Goal: Task Accomplishment & Management: Use online tool/utility

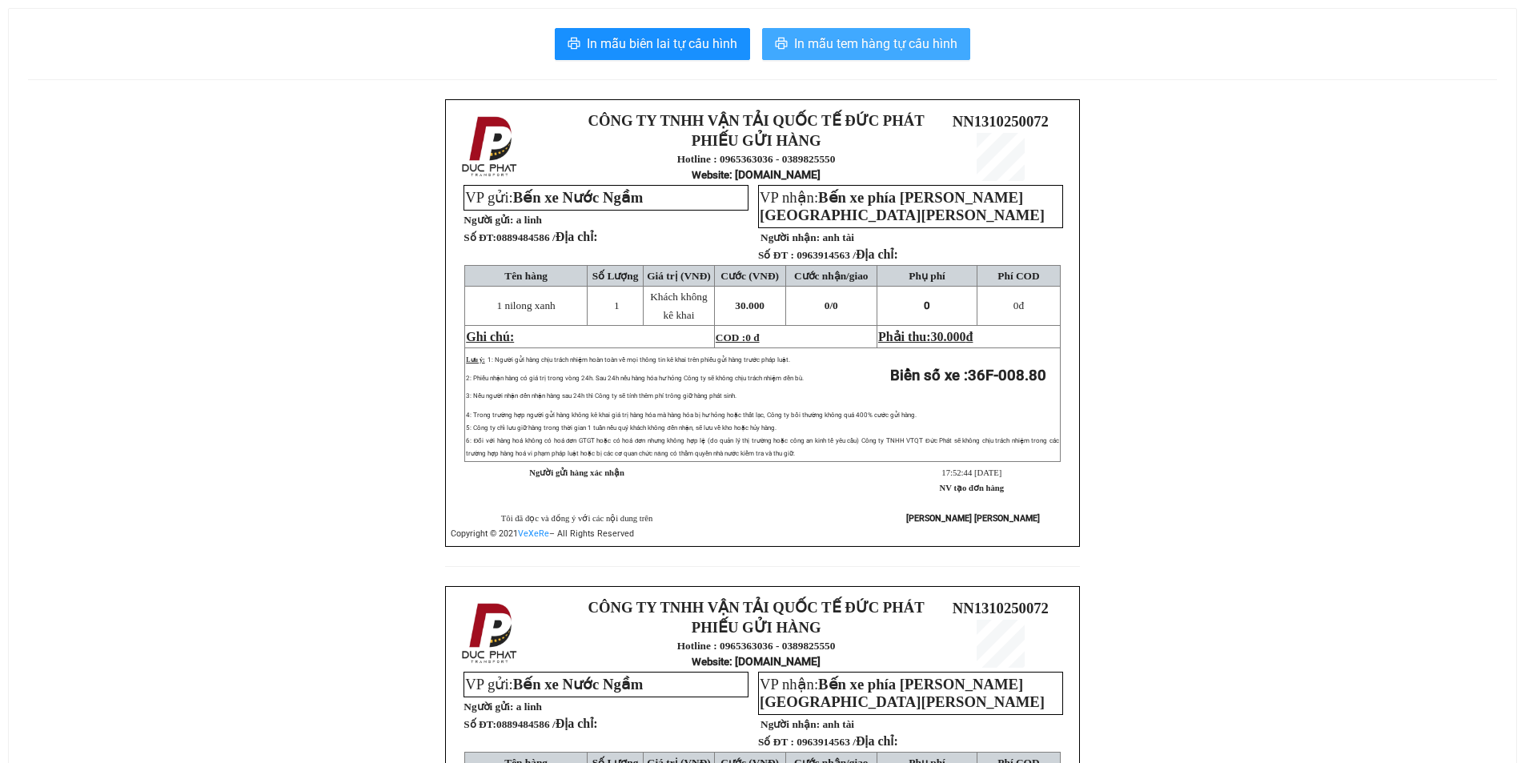
click at [870, 49] on span "In mẫu tem hàng tự cấu hình" at bounding box center [875, 44] width 163 height 20
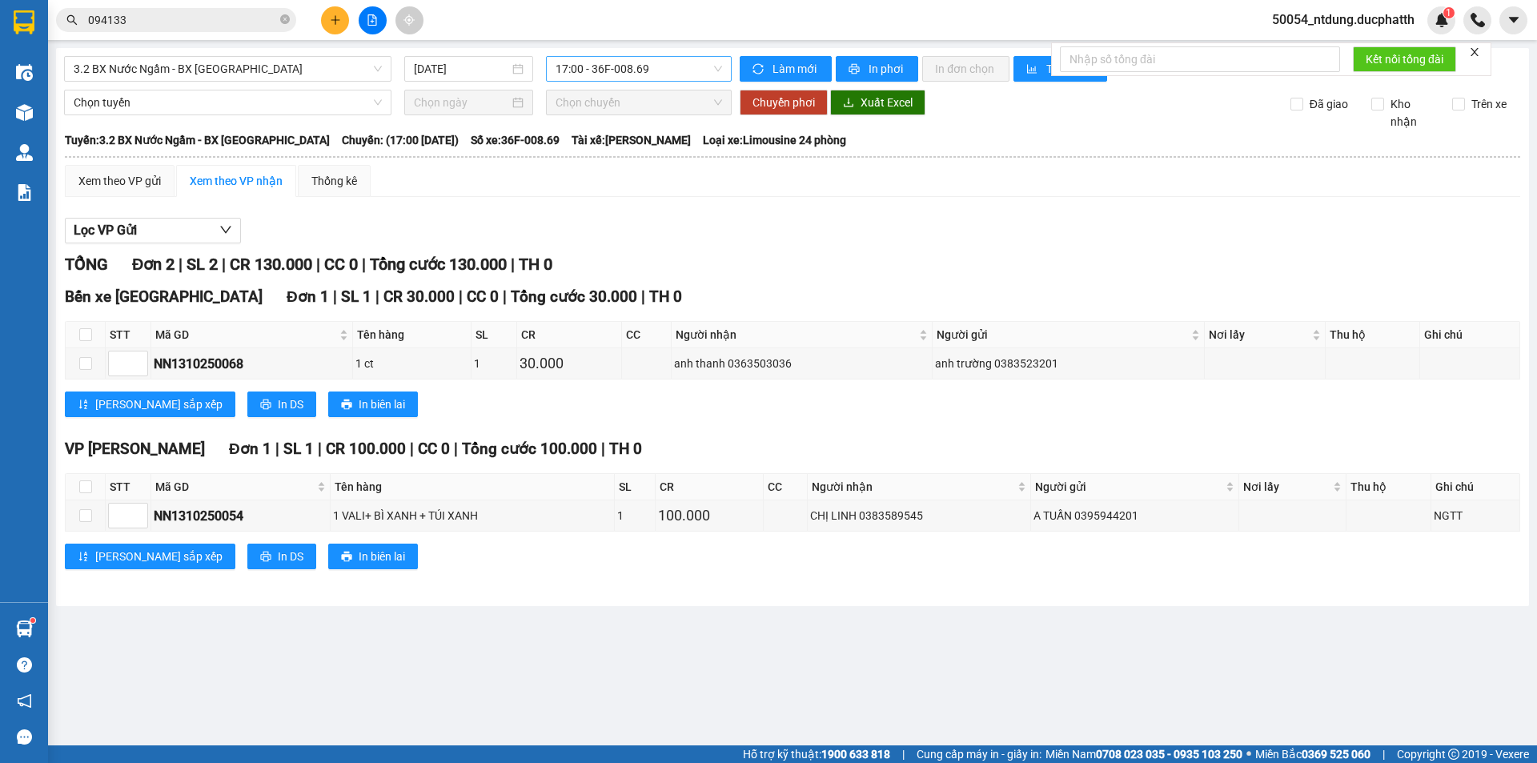
click at [598, 66] on span "17:00 - 36F-008.69" at bounding box center [639, 69] width 167 height 24
click at [344, 74] on span "3.2 BX Nước Ngầm - BX Hoằng Hóa" at bounding box center [228, 69] width 308 height 24
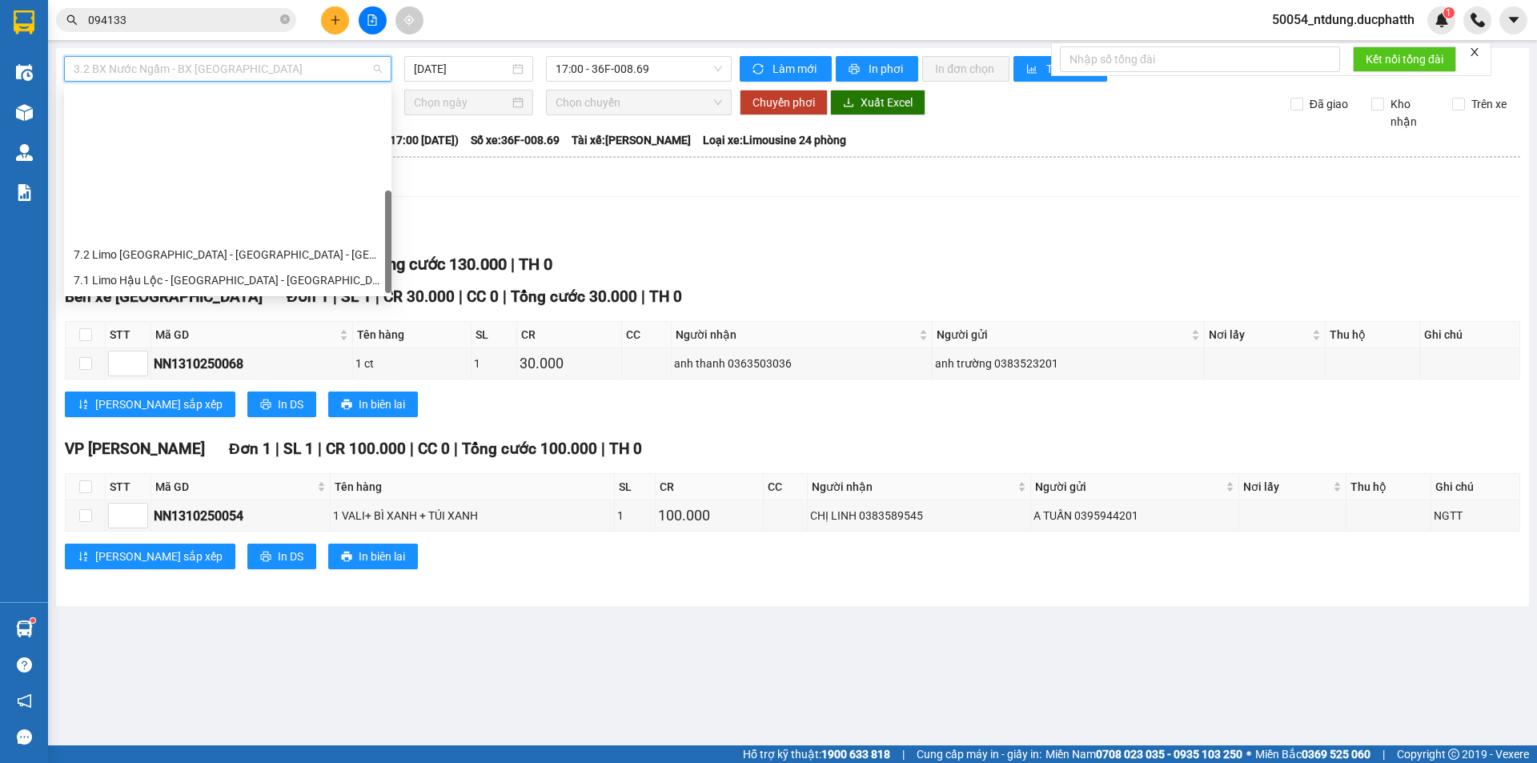
click at [205, 400] on div "1.2 BX Nước Ngầm - BX Phía Tây" at bounding box center [228, 409] width 308 height 18
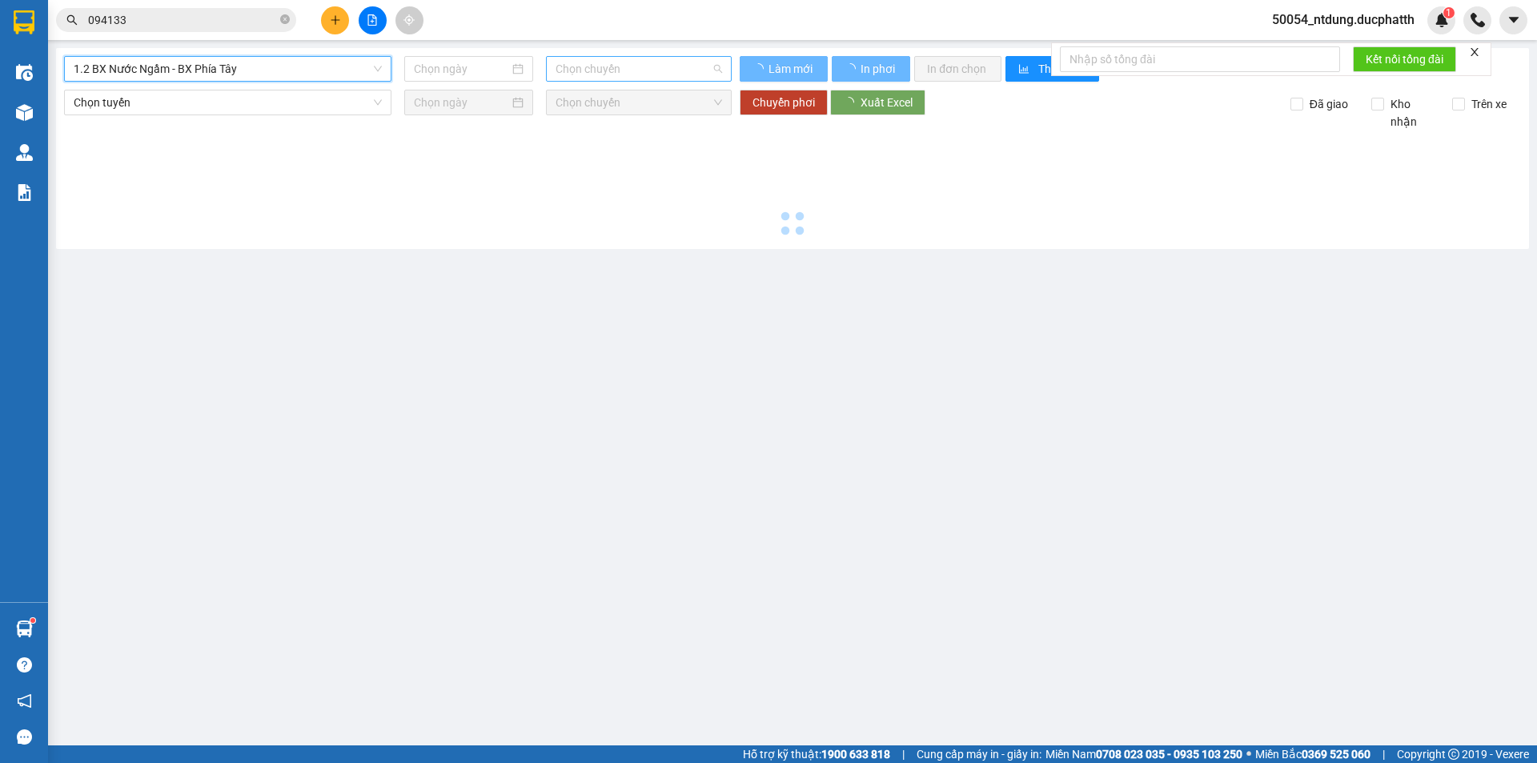
click at [630, 72] on span "Chọn chuyến" at bounding box center [639, 69] width 167 height 24
type input "13/10/2025"
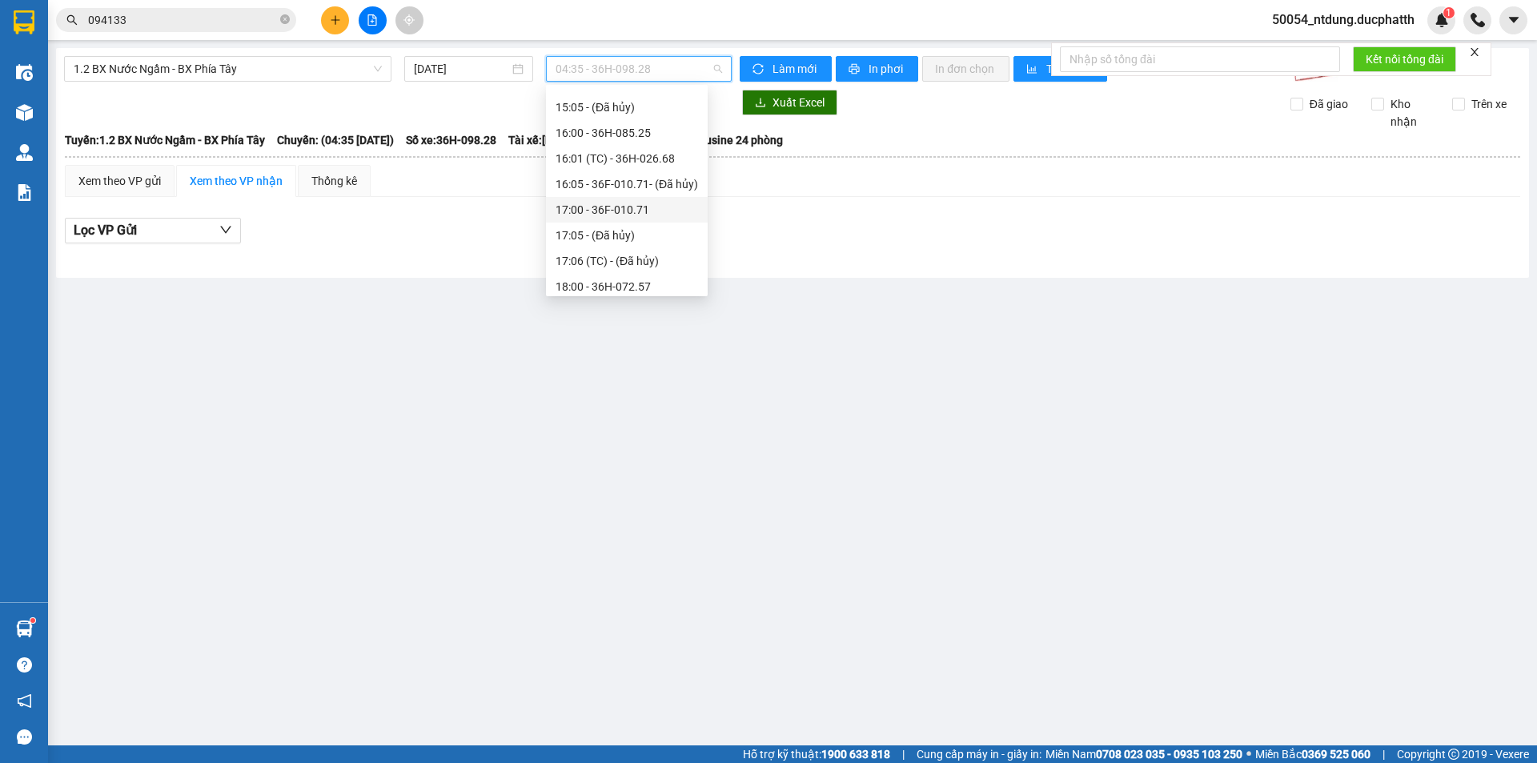
scroll to position [641, 0]
click at [659, 147] on div "18:05 (TC) - 36F-008.80" at bounding box center [627, 152] width 143 height 18
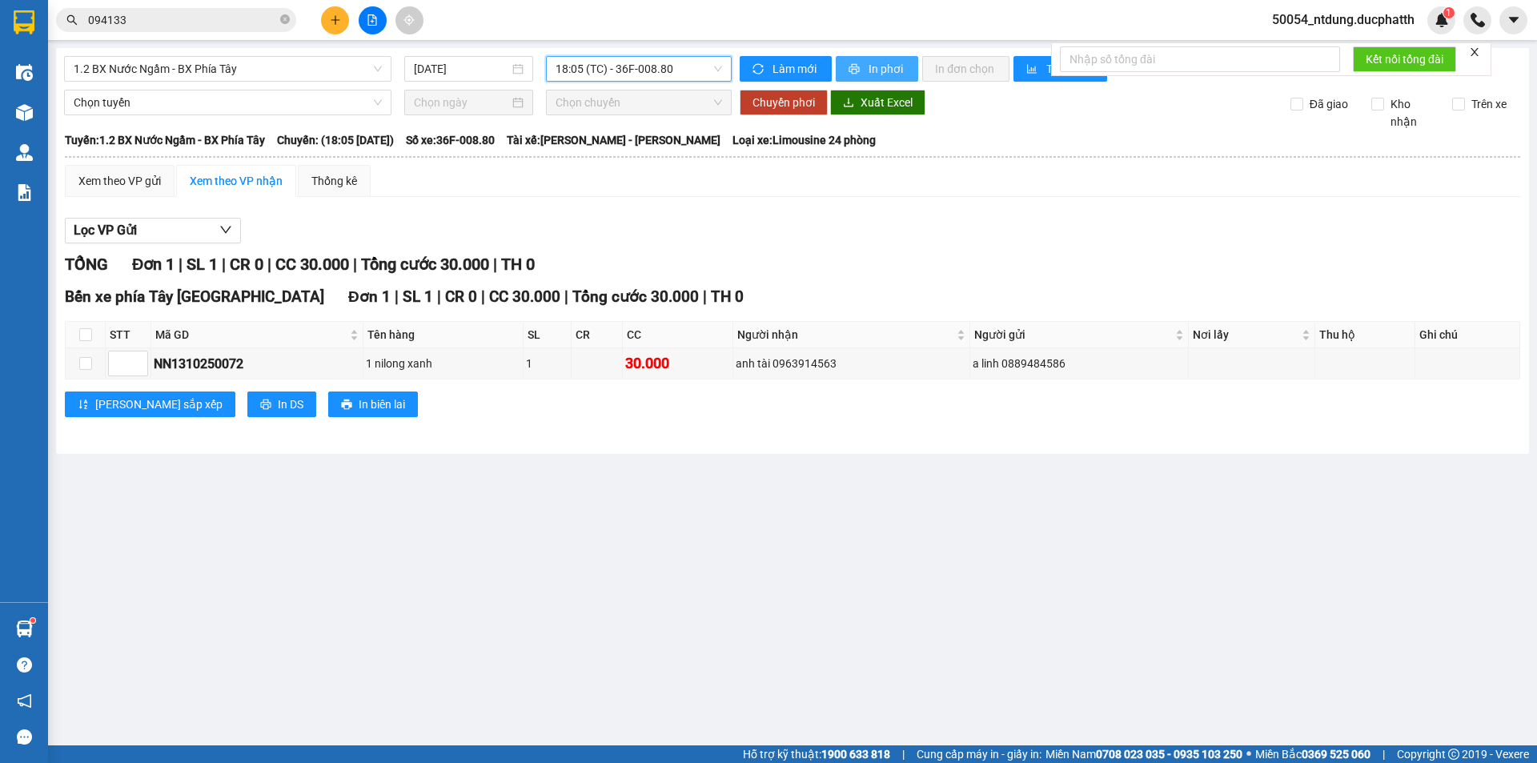
click at [881, 77] on span "In phơi" at bounding box center [887, 69] width 37 height 18
click at [286, 21] on icon "close-circle" at bounding box center [285, 19] width 10 height 10
click at [182, 19] on input "text" at bounding box center [182, 20] width 189 height 18
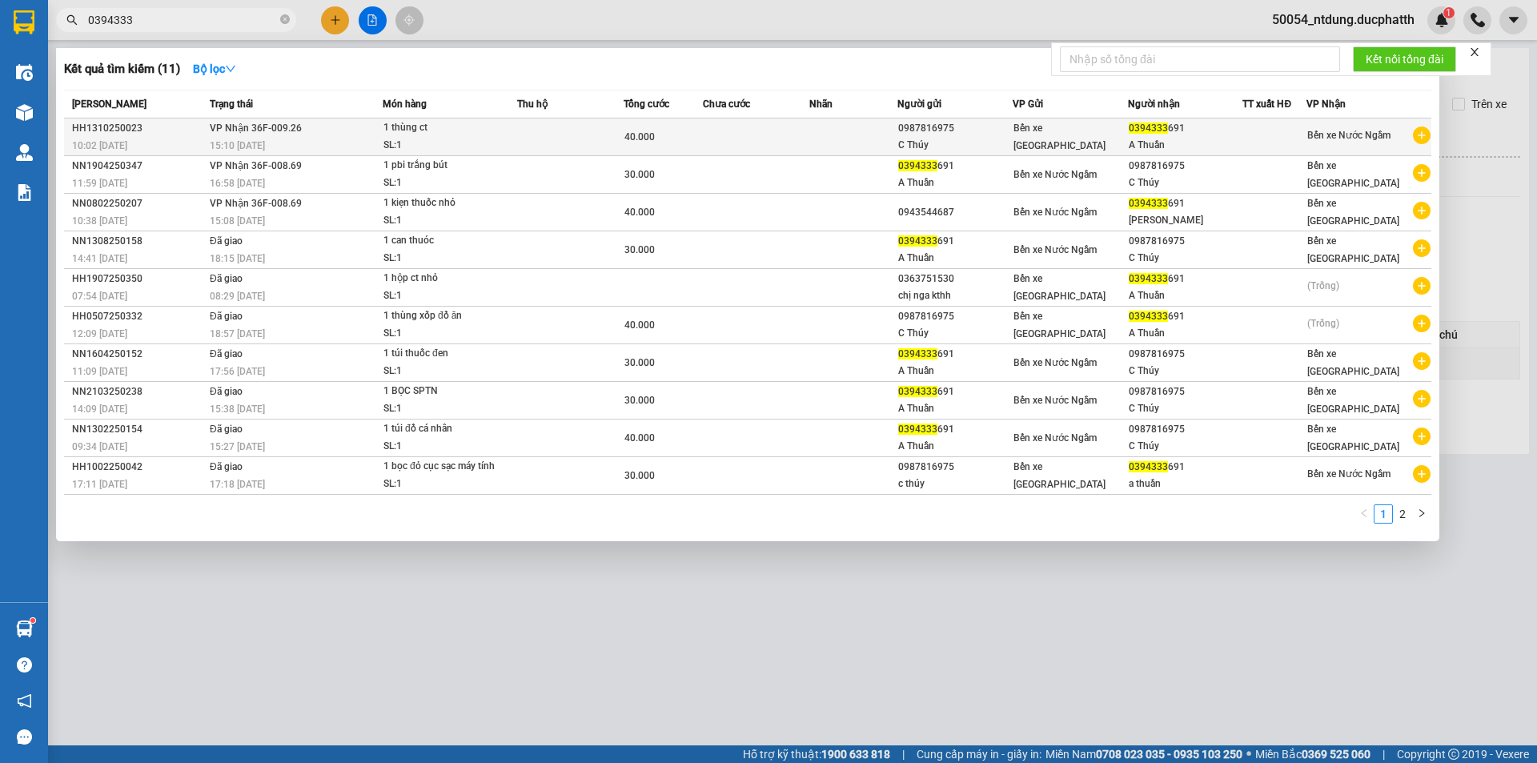
type input "0394333"
click at [803, 143] on td at bounding box center [756, 137] width 106 height 38
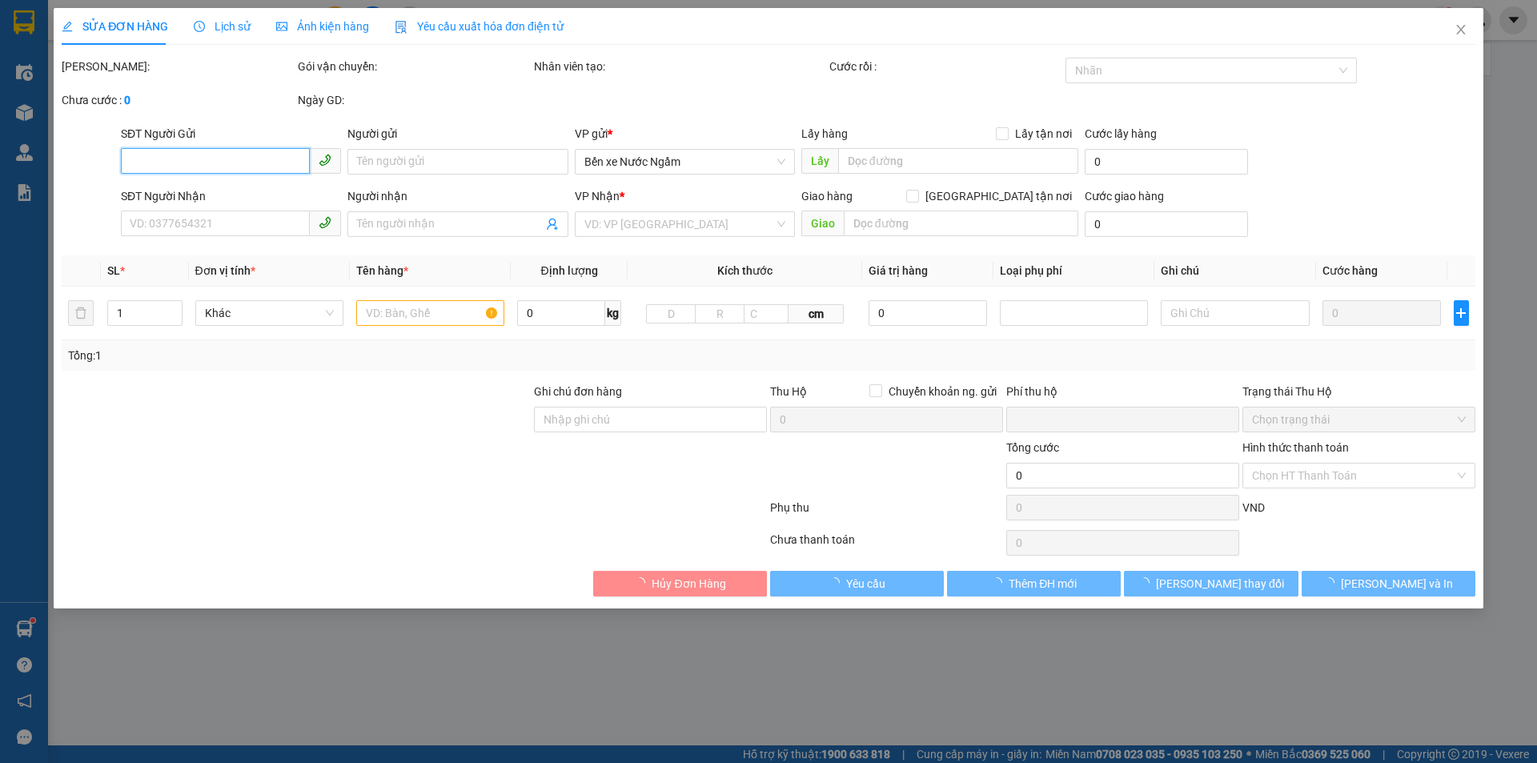
type input "0987816975"
type input "C Thúy"
type input "0394333691"
type input "A Thuần"
type input "0"
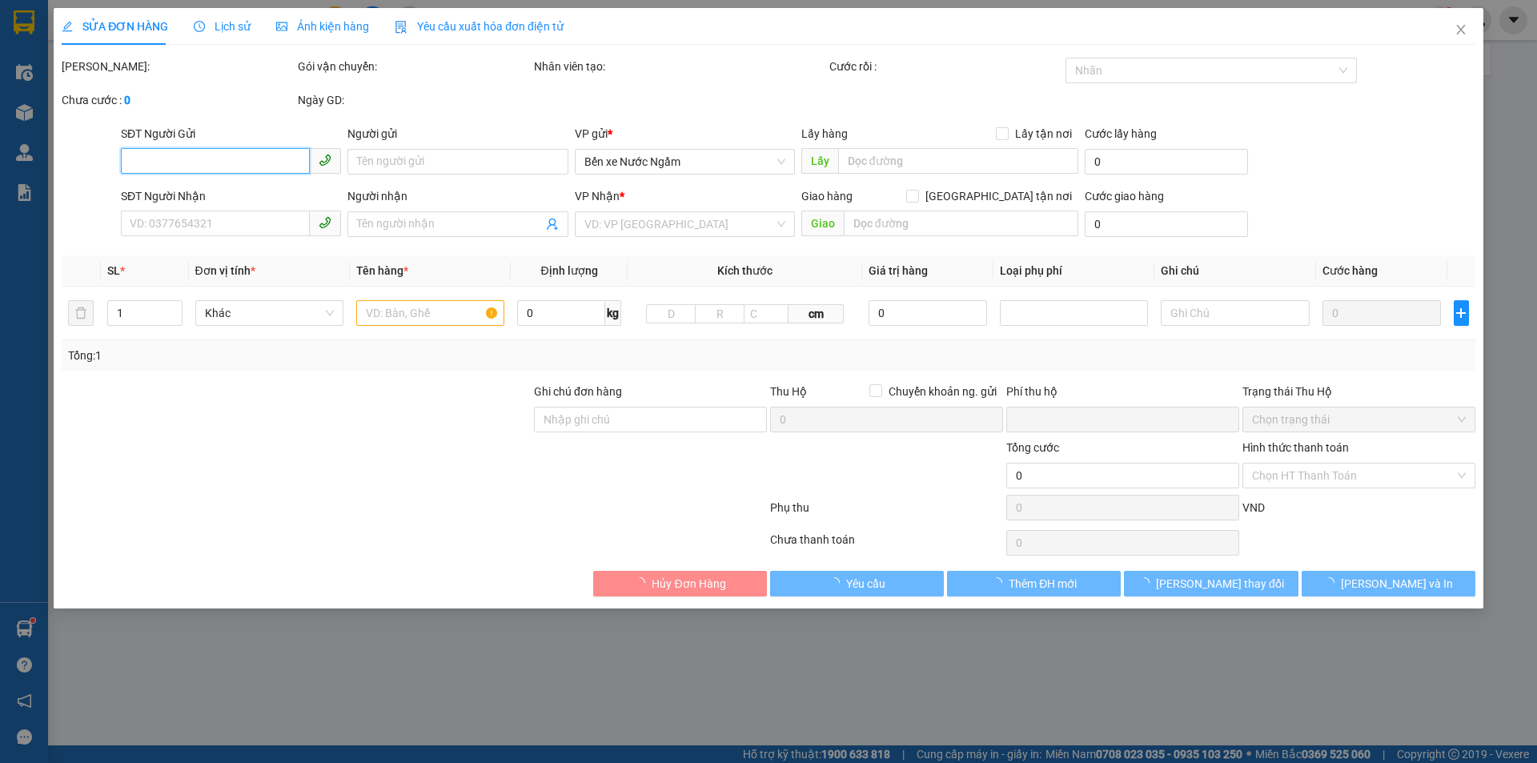
type input "40.000"
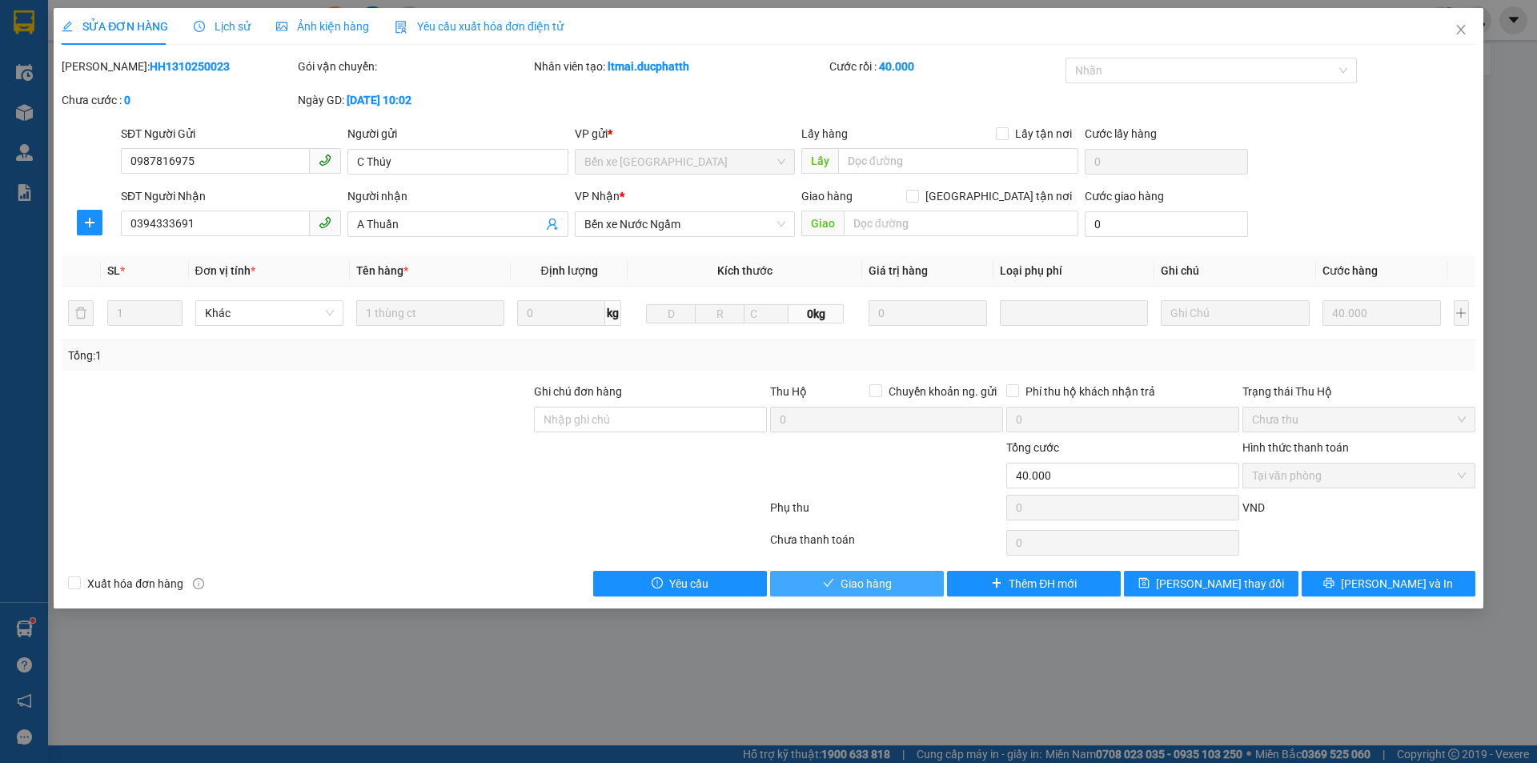
click at [862, 580] on span "Giao hàng" at bounding box center [866, 584] width 51 height 18
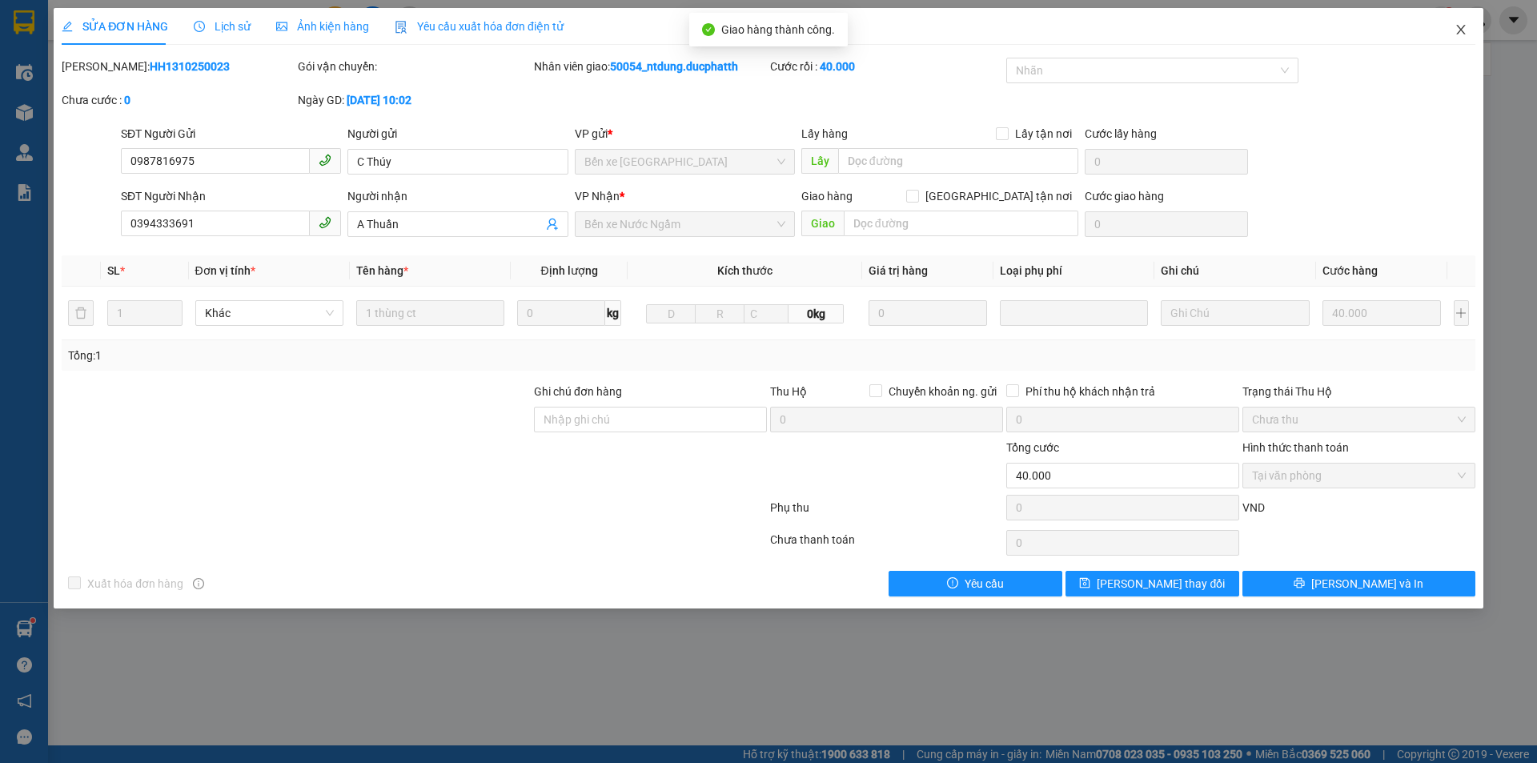
click at [1460, 34] on icon "close" at bounding box center [1461, 29] width 13 height 13
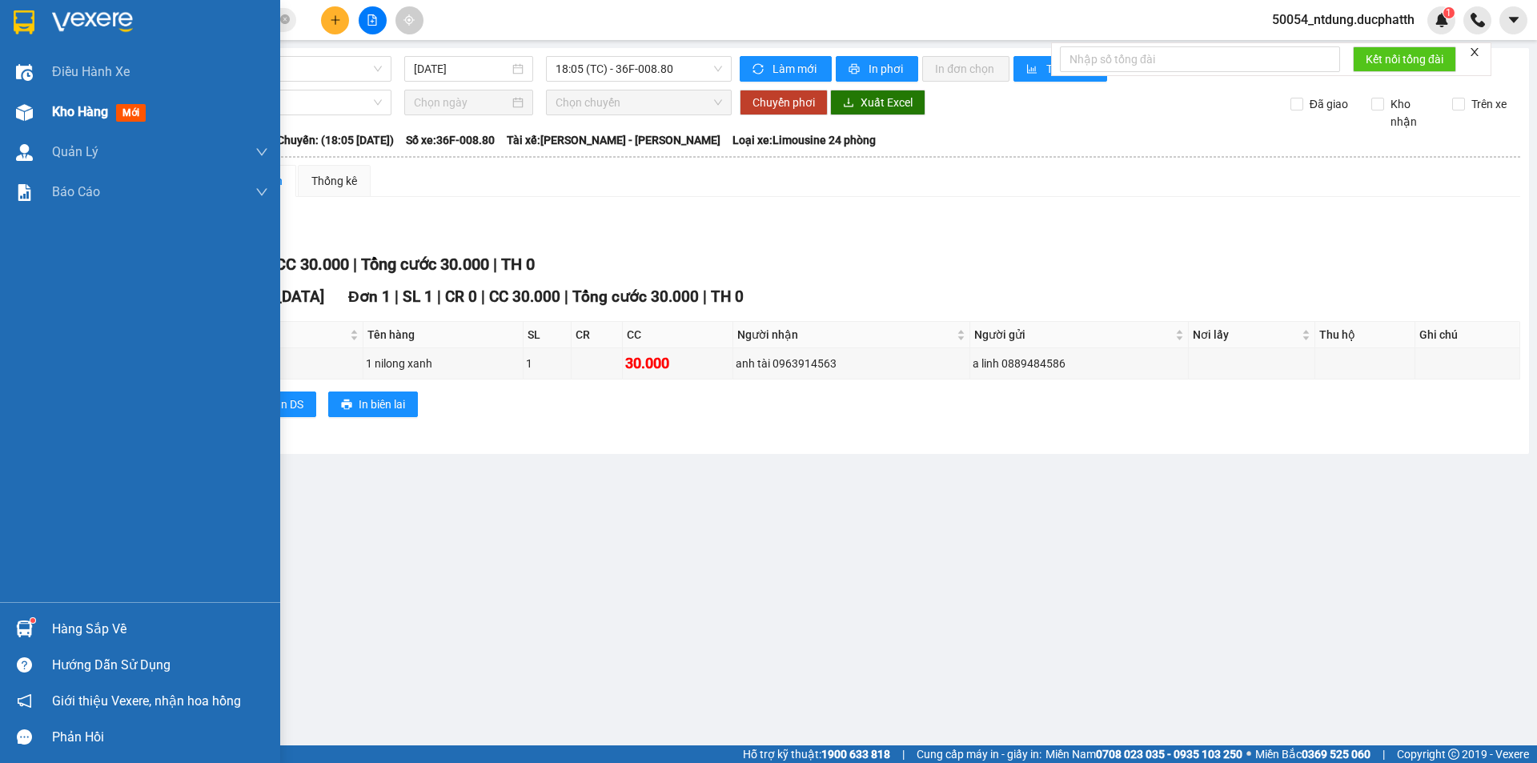
click at [98, 114] on span "Kho hàng" at bounding box center [80, 111] width 56 height 15
